Goal: Information Seeking & Learning: Learn about a topic

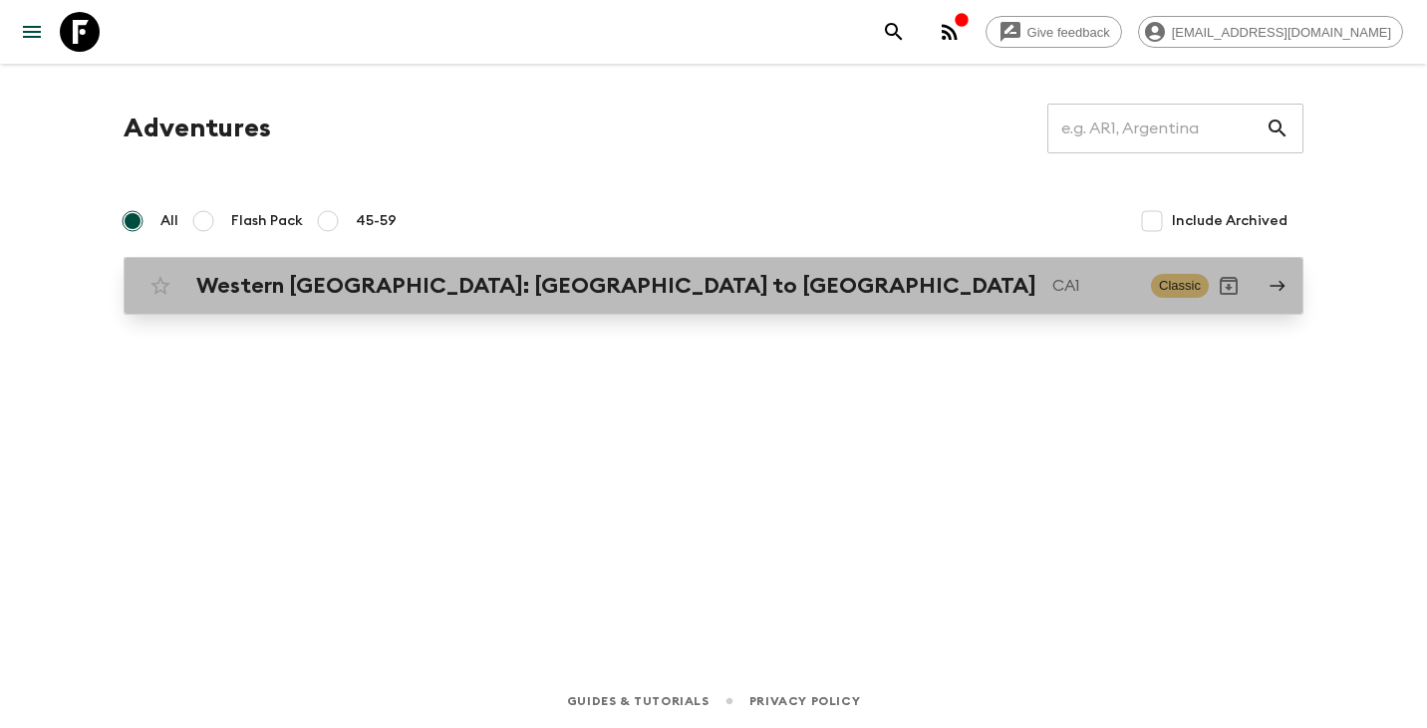
click at [418, 286] on h2 "Western [GEOGRAPHIC_DATA]: [GEOGRAPHIC_DATA] to [GEOGRAPHIC_DATA]" at bounding box center [616, 286] width 840 height 26
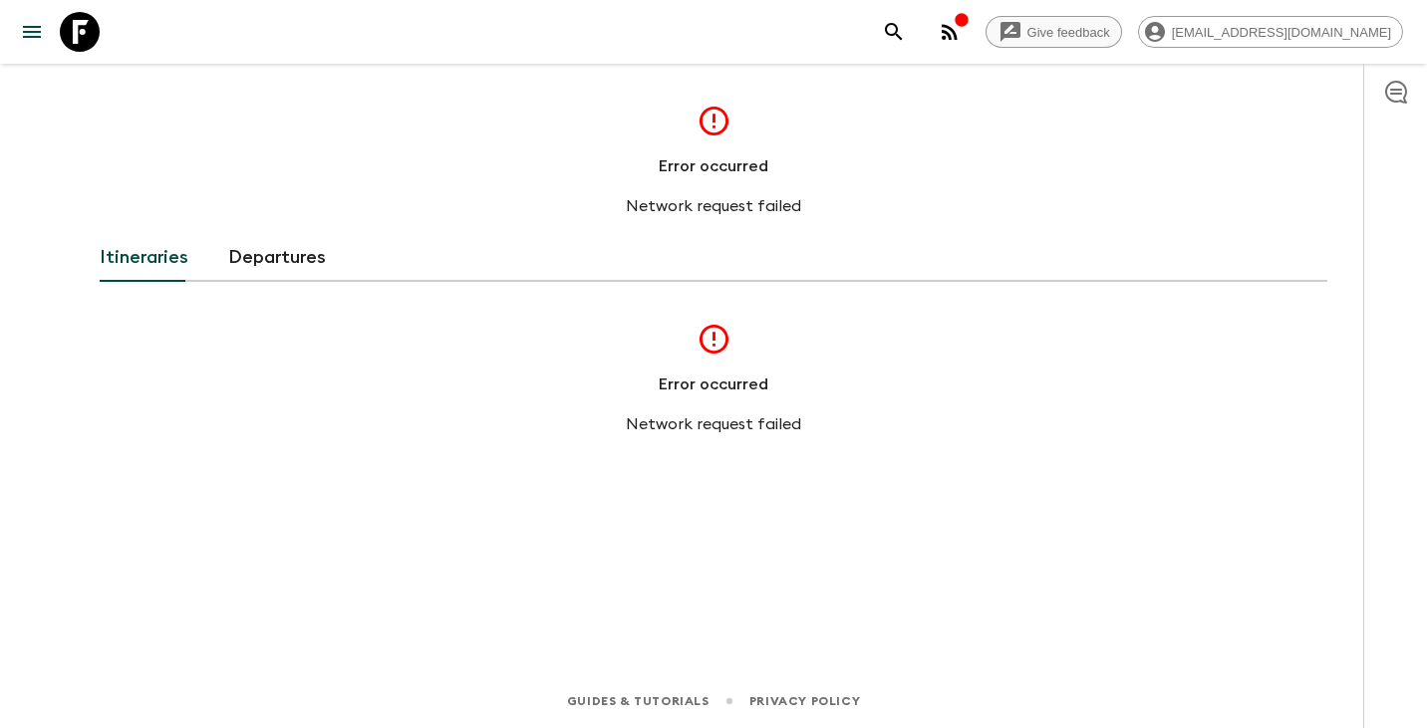
click at [817, 108] on div "Error occurred Network request failed" at bounding box center [713, 161] width 550 height 115
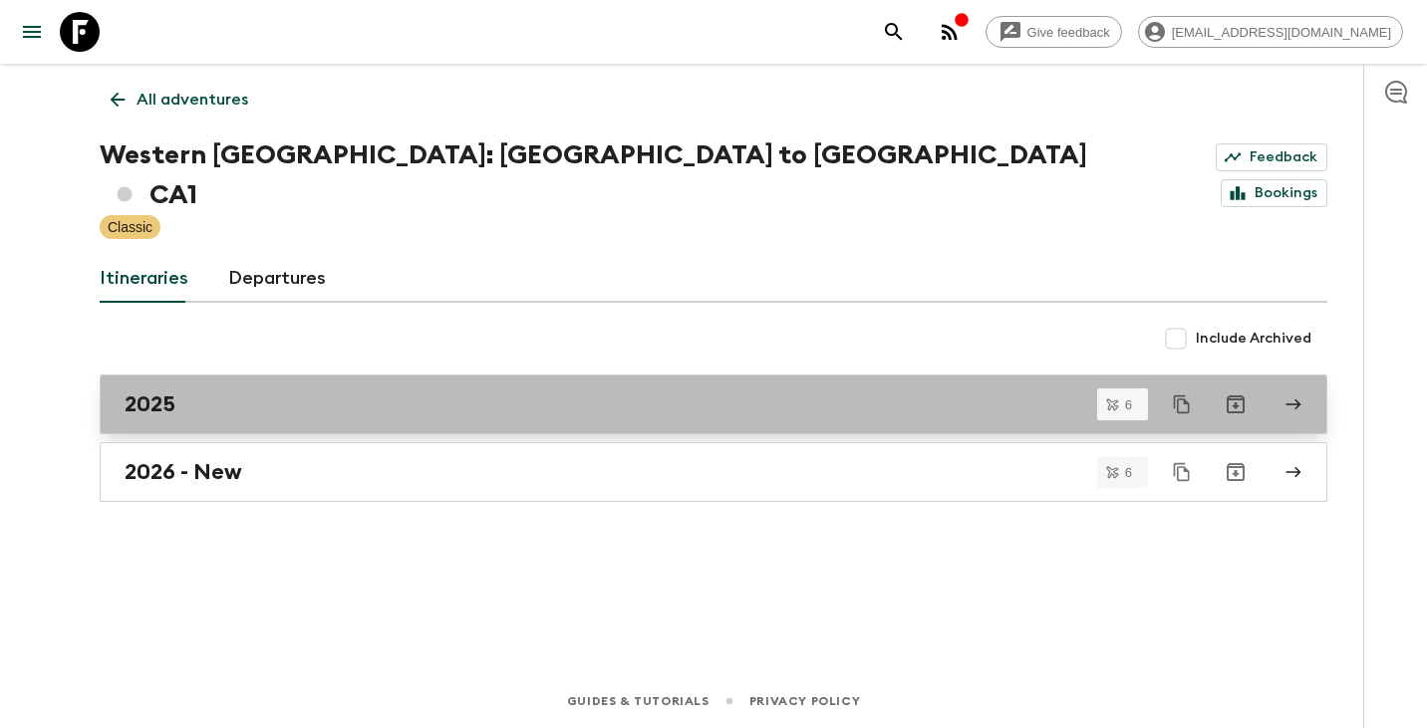
click at [209, 375] on link "2025" at bounding box center [714, 405] width 1228 height 60
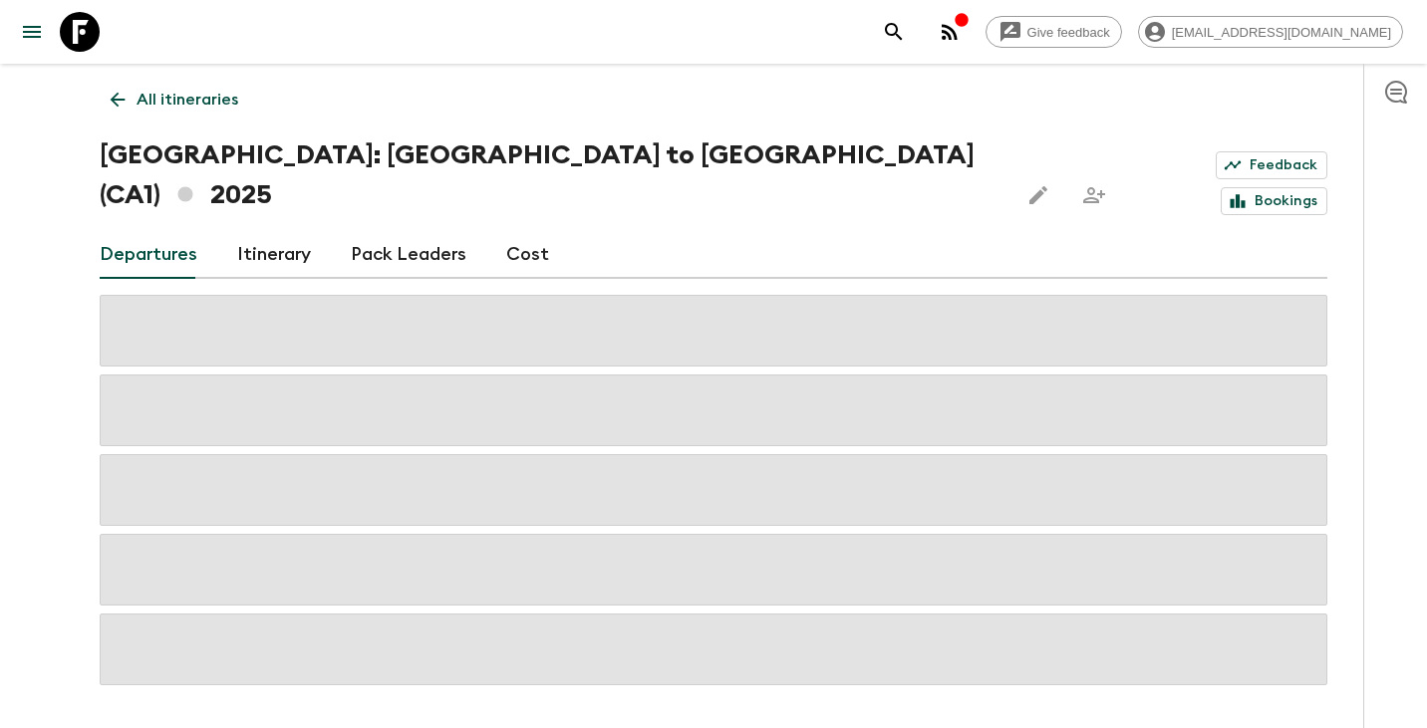
click at [543, 231] on div "Departures Itinerary Pack Leaders Cost" at bounding box center [714, 255] width 1228 height 48
click at [506, 231] on link "Cost" at bounding box center [527, 255] width 43 height 48
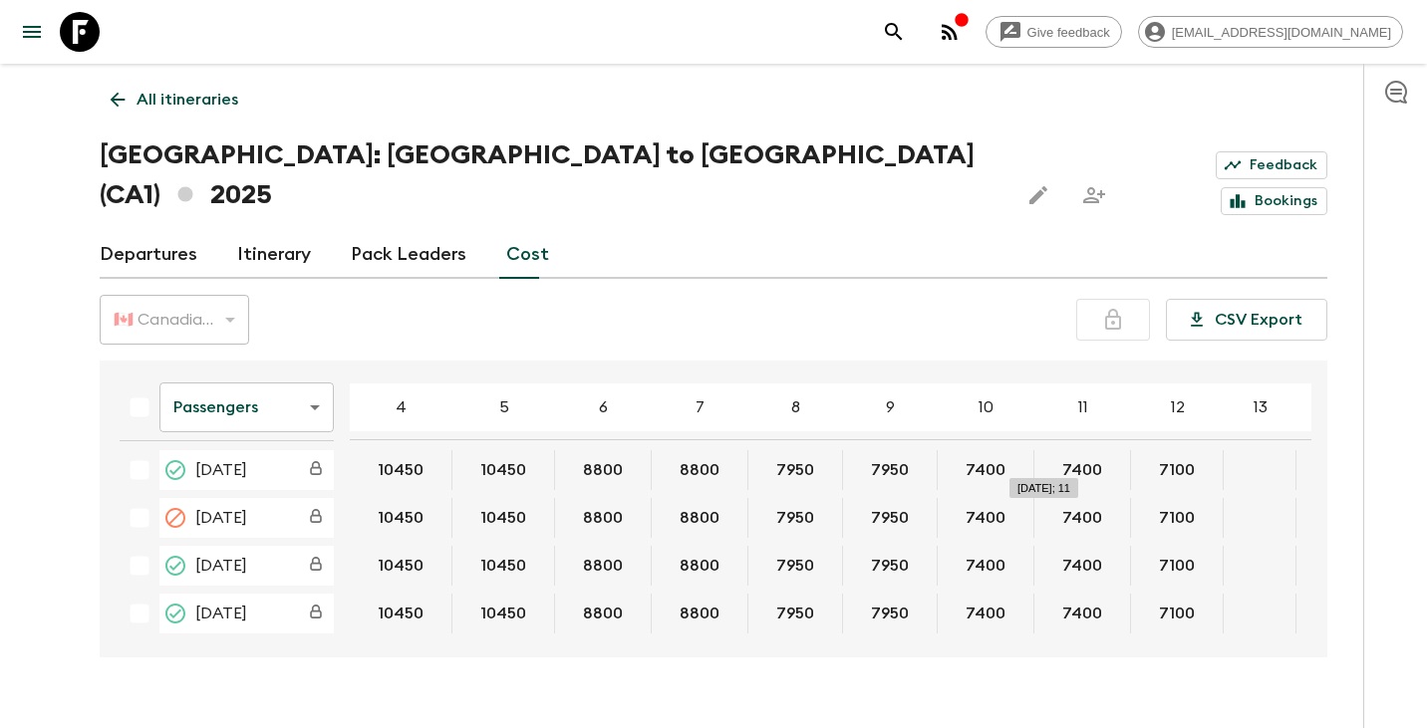
scroll to position [156, 0]
click at [238, 292] on div "🇨🇦 Canadian Dollar (CAD)" at bounding box center [174, 320] width 149 height 56
click at [313, 375] on body "Give feedback [EMAIL_ADDRESS][DOMAIN_NAME] All itineraries [GEOGRAPHIC_DATA]: […" at bounding box center [713, 383] width 1427 height 767
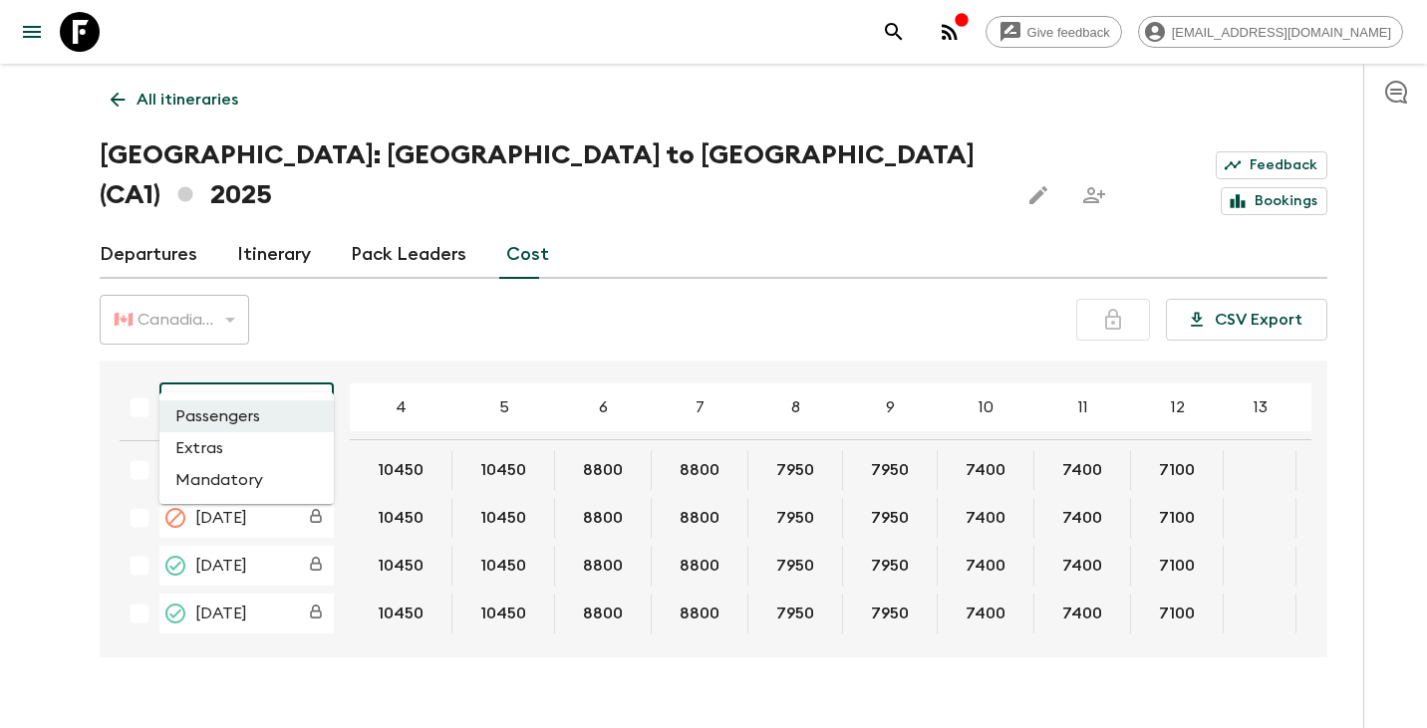
click at [267, 448] on li "Extras" at bounding box center [246, 448] width 174 height 32
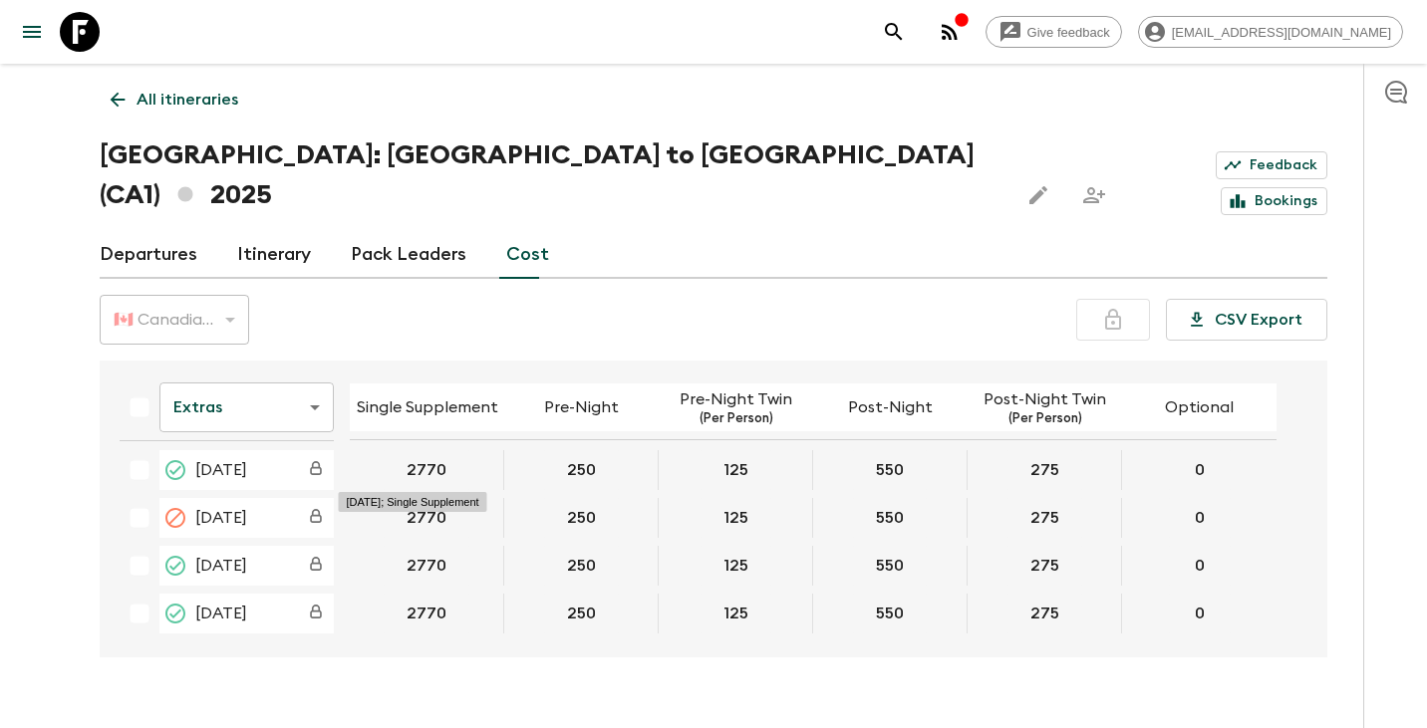
scroll to position [148, 0]
click at [306, 369] on body "Give feedback [EMAIL_ADDRESS][DOMAIN_NAME] All itineraries Western [GEOGRAPHIC_…" at bounding box center [713, 383] width 1427 height 767
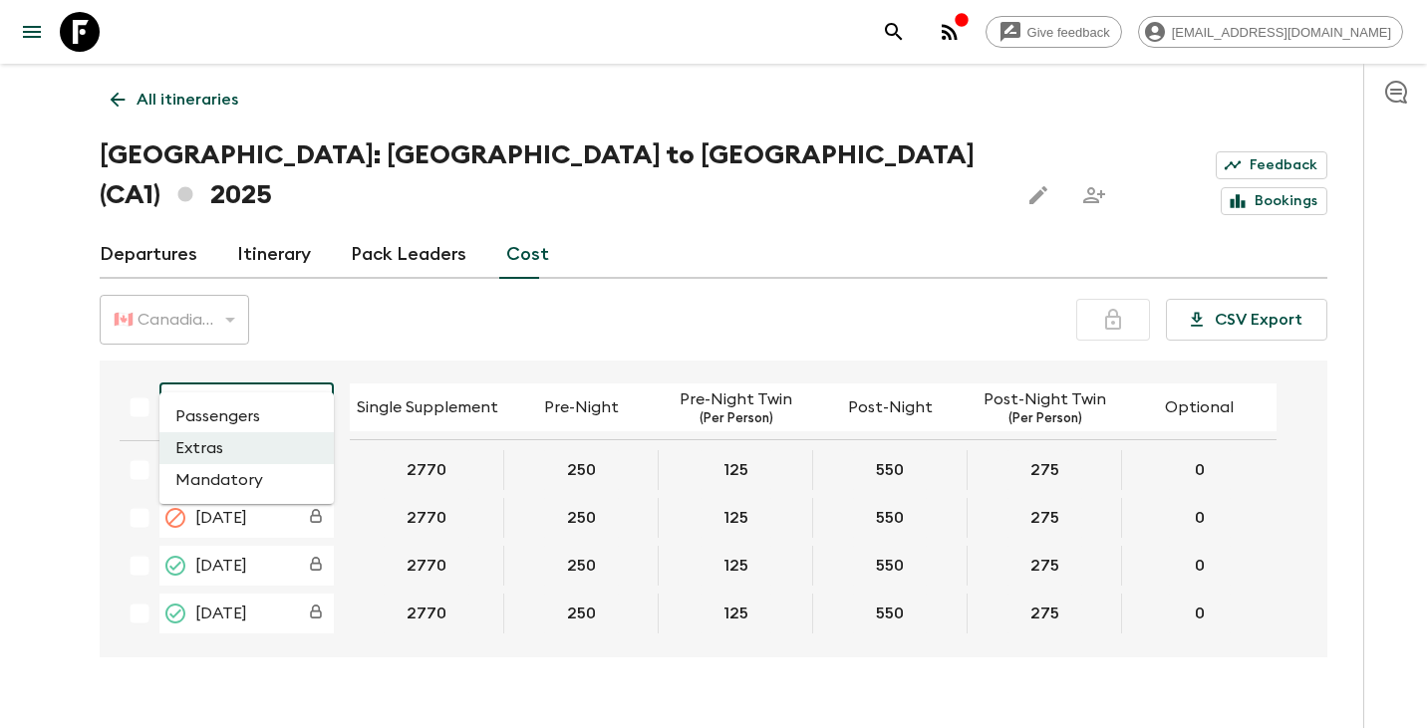
click at [252, 476] on li "Mandatory" at bounding box center [246, 480] width 174 height 32
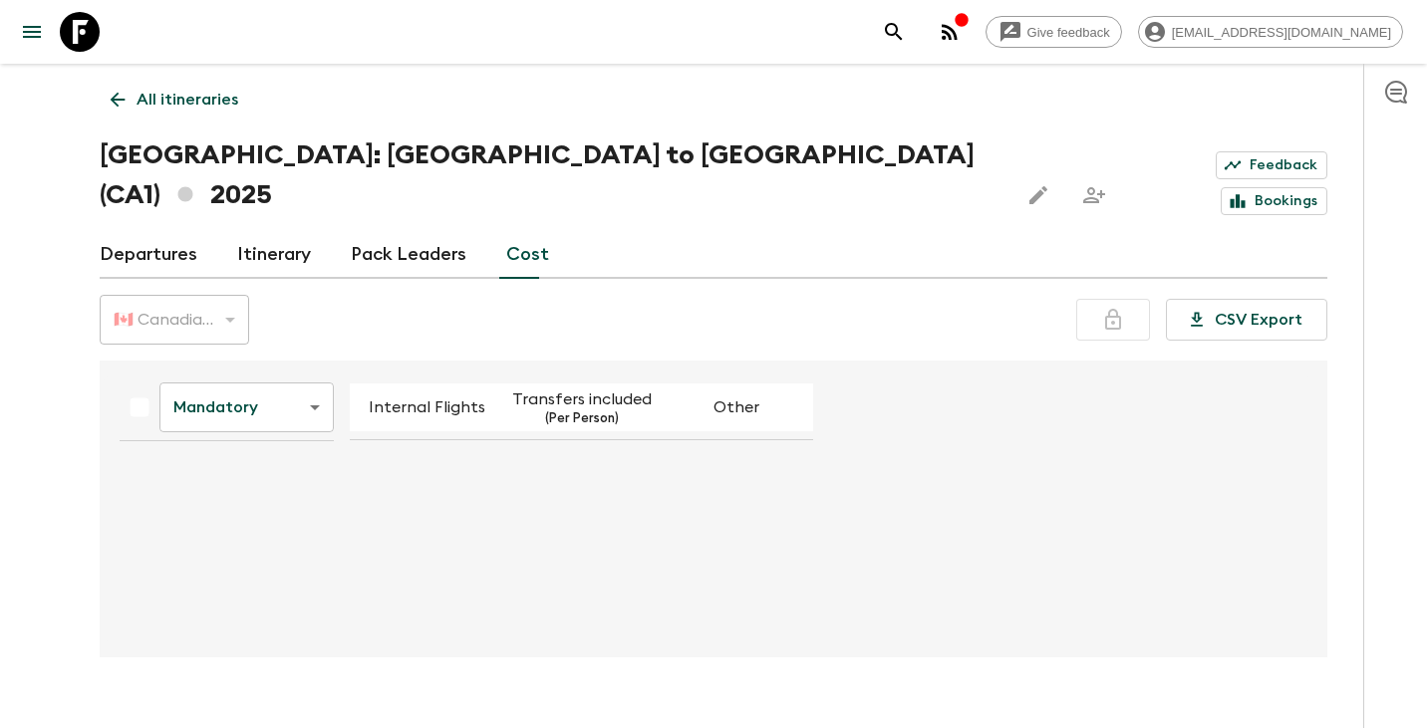
click at [600, 388] on p "Transfers included" at bounding box center [581, 400] width 139 height 24
click at [305, 367] on body "Give feedback [EMAIL_ADDRESS][DOMAIN_NAME] All itineraries Western [GEOGRAPHIC_…" at bounding box center [713, 383] width 1427 height 767
click at [253, 443] on li "Extras" at bounding box center [246, 448] width 174 height 32
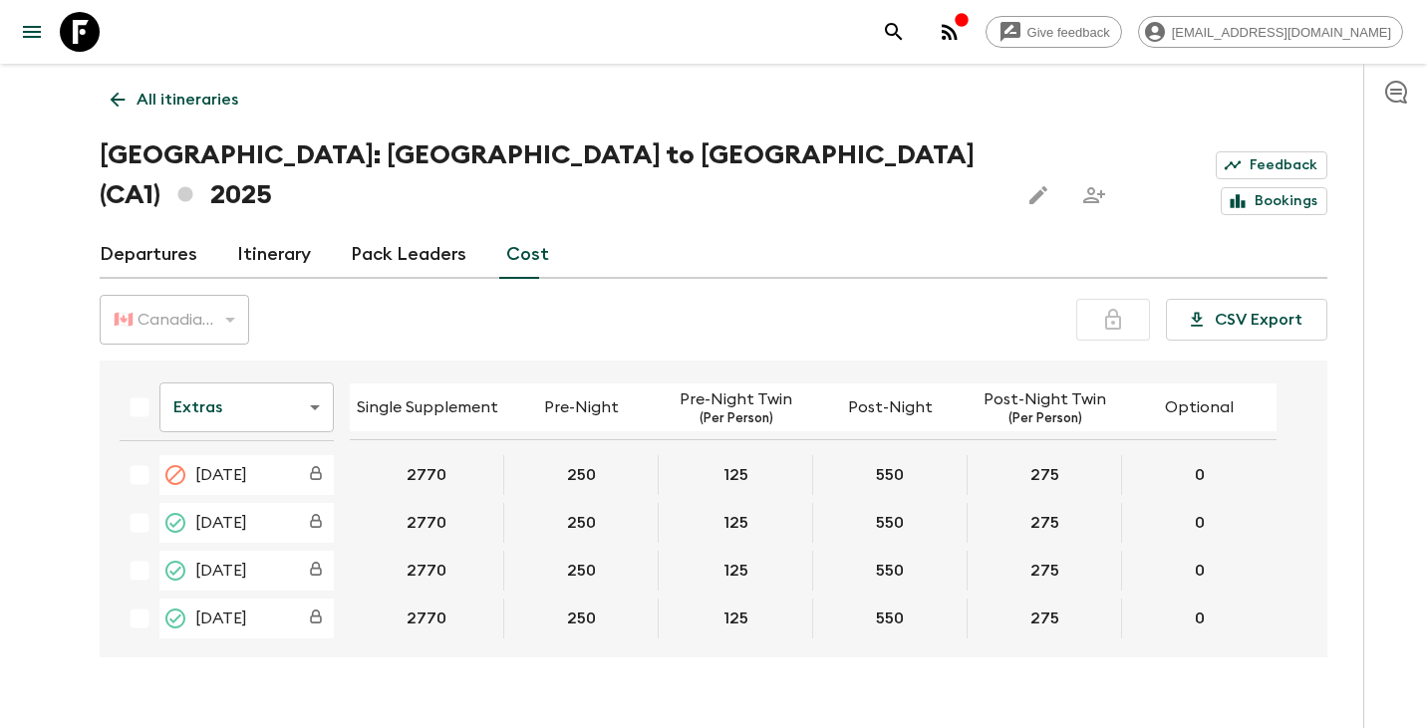
click at [352, 312] on div "All itineraries [GEOGRAPHIC_DATA]: [GEOGRAPHIC_DATA] to [GEOGRAPHIC_DATA] ([GEO…" at bounding box center [713, 361] width 1275 height 594
click at [321, 363] on body "Give feedback [EMAIL_ADDRESS][DOMAIN_NAME] All itineraries Western [GEOGRAPHIC_…" at bounding box center [713, 383] width 1427 height 767
click at [247, 483] on li "Mandatory" at bounding box center [246, 480] width 174 height 32
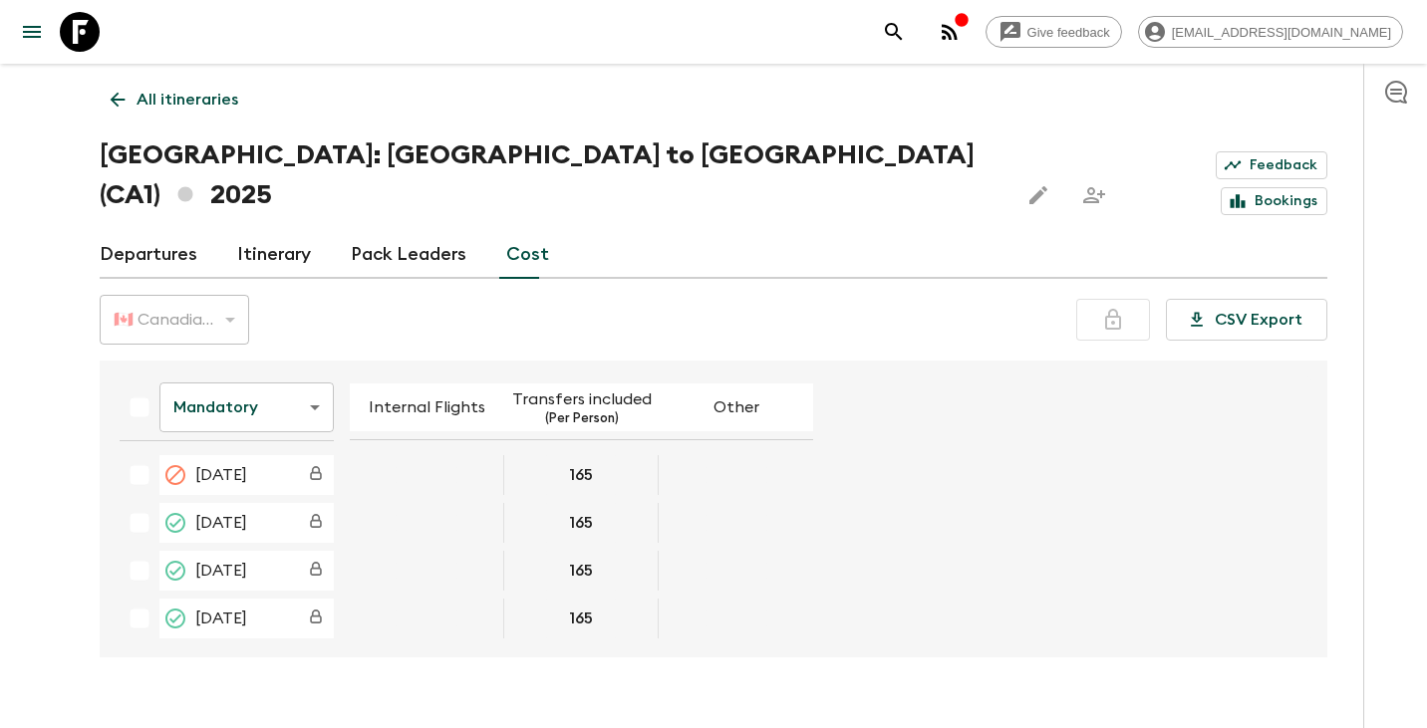
click at [305, 368] on body "Give feedback [EMAIL_ADDRESS][DOMAIN_NAME] All itineraries Western [GEOGRAPHIC_…" at bounding box center [713, 383] width 1427 height 767
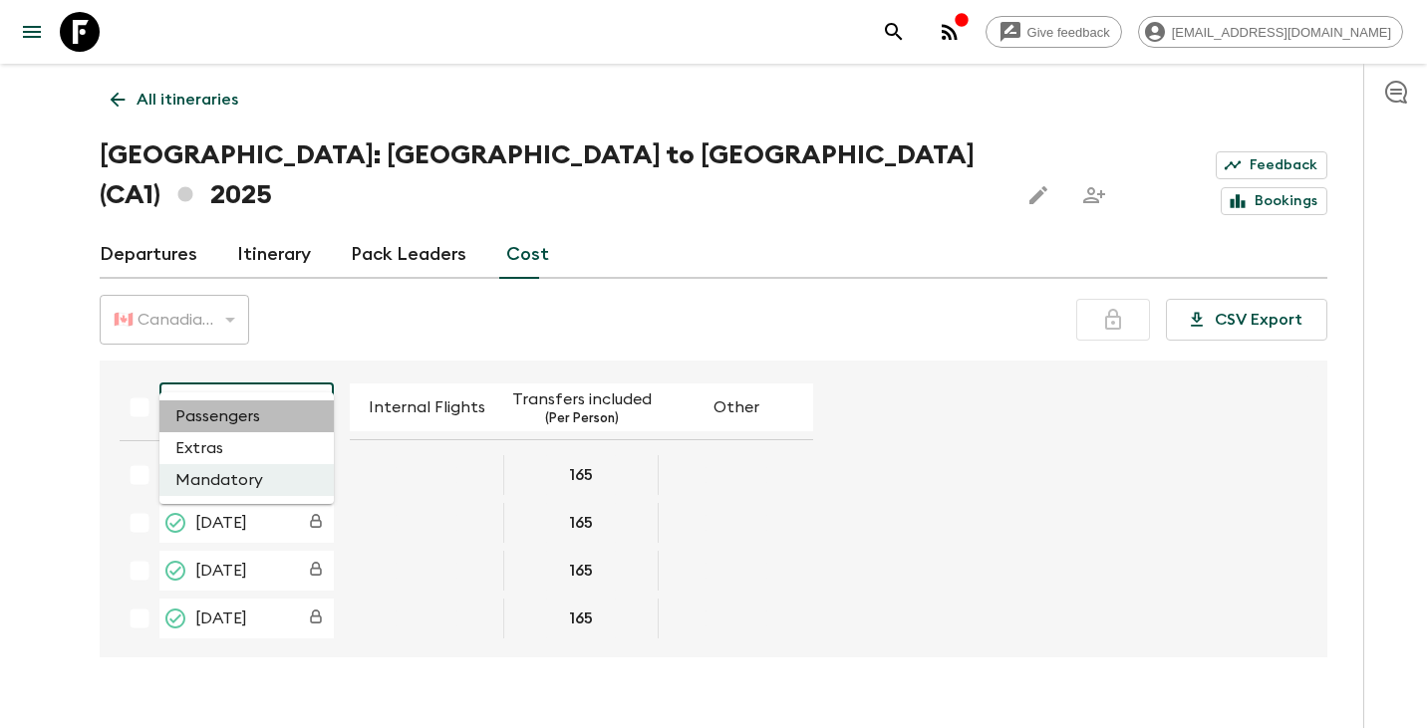
click at [262, 410] on li "Passengers" at bounding box center [246, 417] width 174 height 32
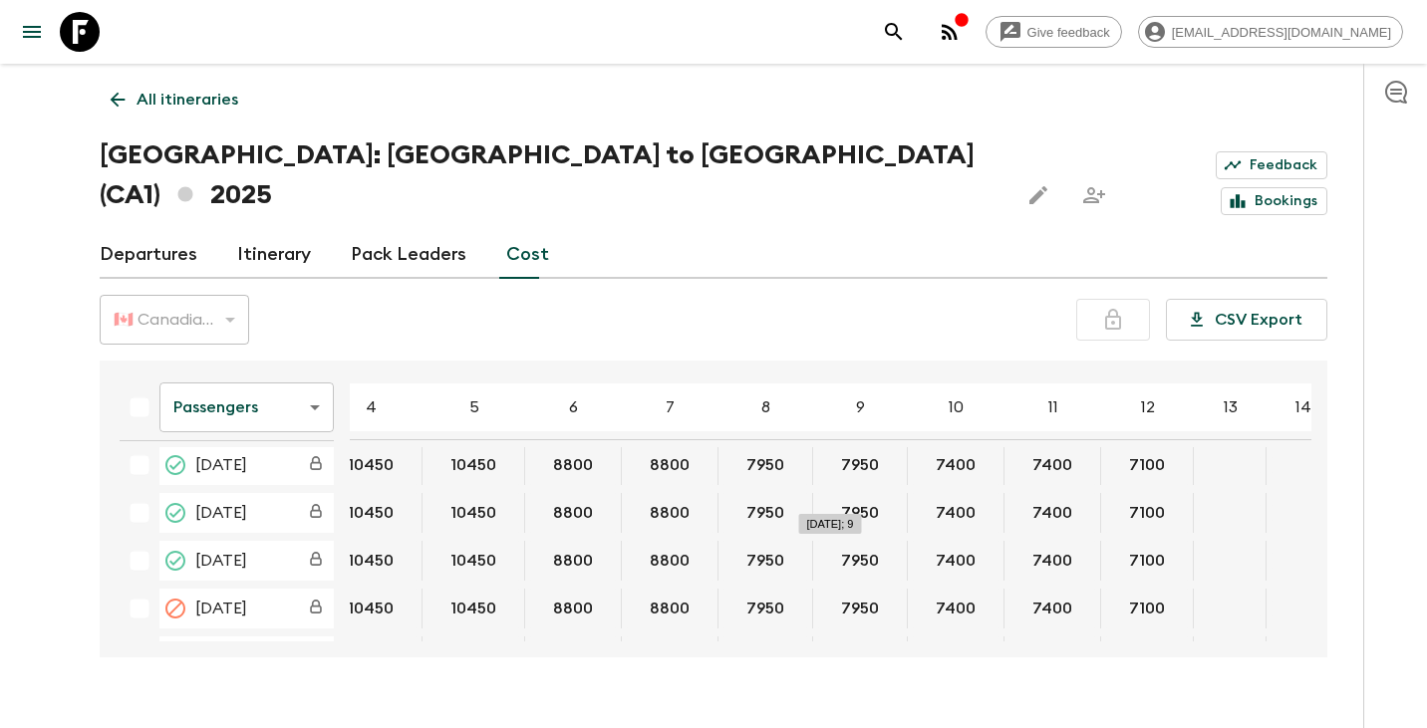
scroll to position [115, 30]
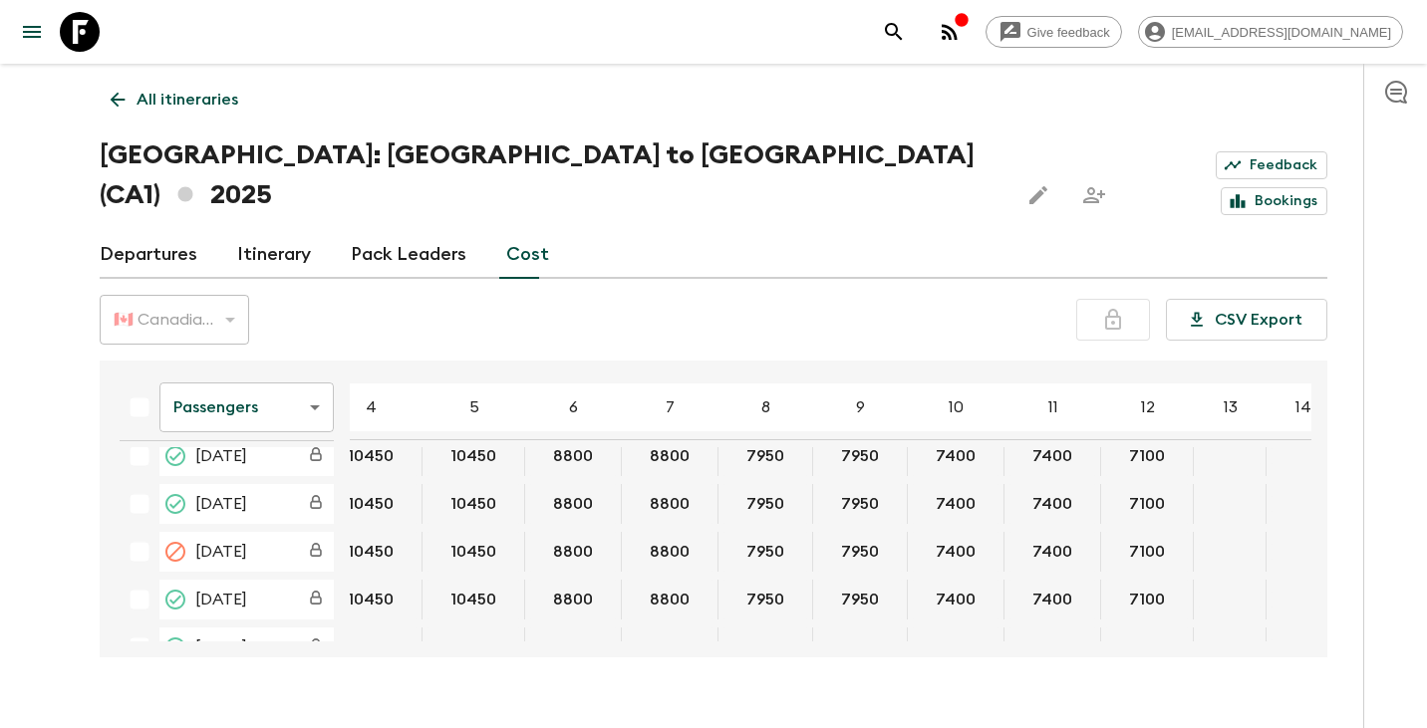
click at [309, 359] on body "Give feedback [EMAIL_ADDRESS][DOMAIN_NAME] All itineraries [GEOGRAPHIC_DATA]: […" at bounding box center [713, 383] width 1427 height 767
click at [256, 456] on li "Extras" at bounding box center [246, 448] width 174 height 32
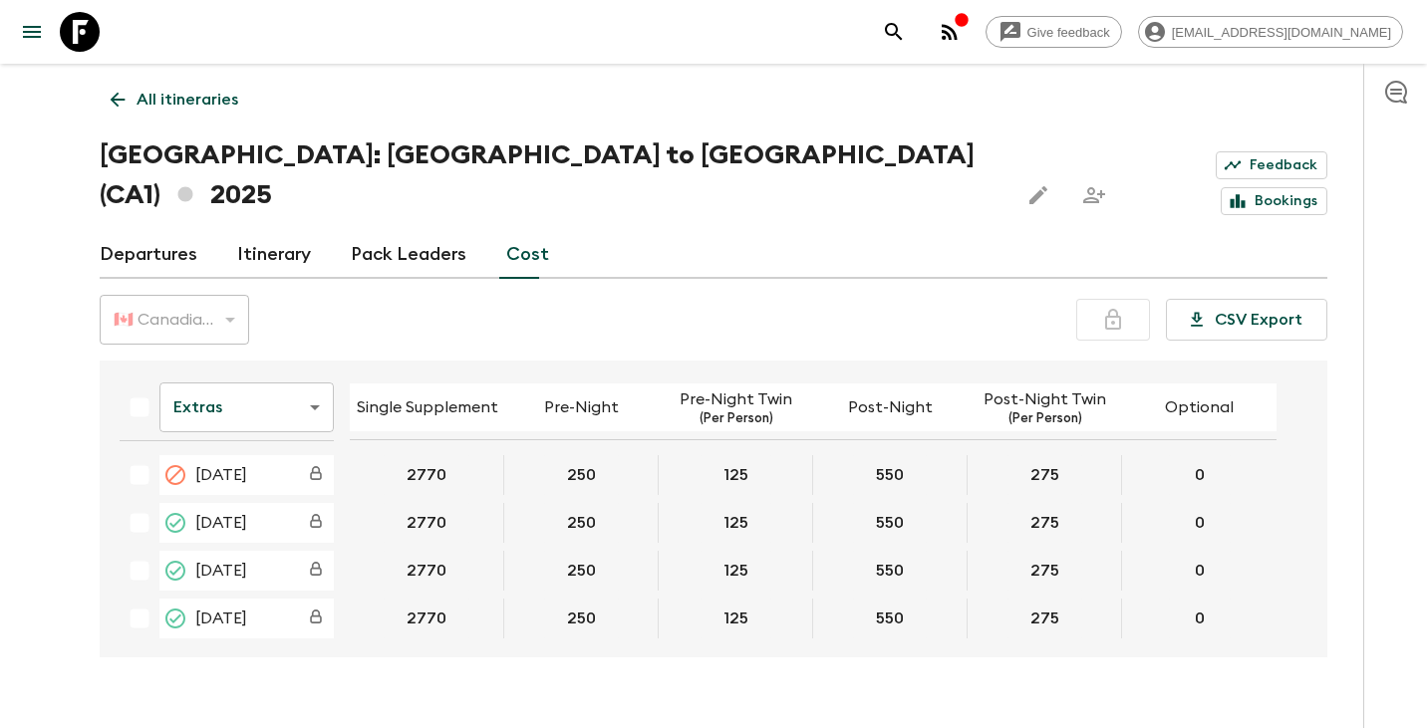
click at [320, 366] on body "Give feedback [EMAIL_ADDRESS][DOMAIN_NAME] All itineraries Western [GEOGRAPHIC_…" at bounding box center [713, 383] width 1427 height 767
click at [442, 323] on div at bounding box center [713, 364] width 1427 height 728
click at [120, 231] on link "Departures" at bounding box center [149, 255] width 98 height 48
